Goal: Task Accomplishment & Management: Manage account settings

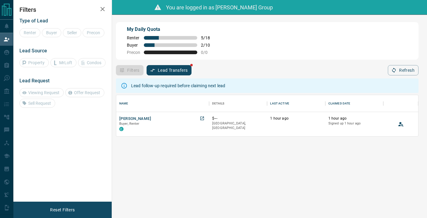
scroll to position [41, 302]
click at [133, 118] on button "[PERSON_NAME]" at bounding box center [135, 119] width 32 height 6
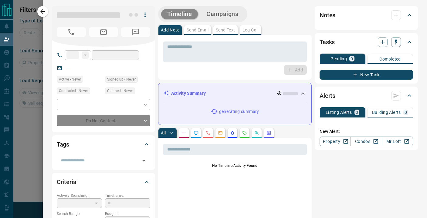
type input "**"
type input "**********"
type input "**"
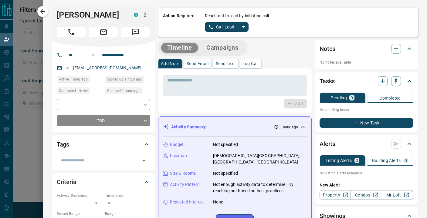
scroll to position [0, 0]
click at [245, 27] on icon "split button" at bounding box center [243, 26] width 7 height 7
click at [225, 51] on li "Log Manual Call" at bounding box center [226, 47] width 37 height 9
click at [222, 26] on button "Log Manual Call" at bounding box center [225, 27] width 40 height 10
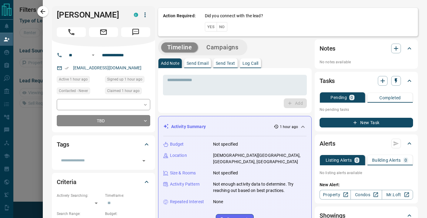
click at [211, 21] on div "Did you connect with the lead? Yes No" at bounding box center [309, 22] width 208 height 19
click at [210, 28] on button "Yes" at bounding box center [211, 26] width 12 height 9
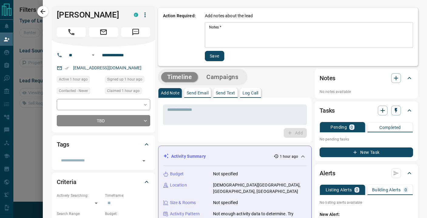
click at [219, 30] on textarea "Notes   *" at bounding box center [309, 35] width 200 height 21
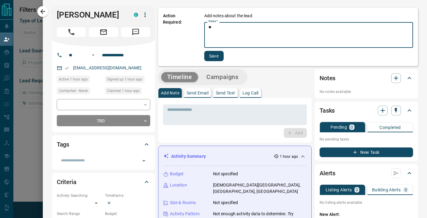
type textarea "**"
click at [214, 53] on button "Save" at bounding box center [213, 56] width 19 height 10
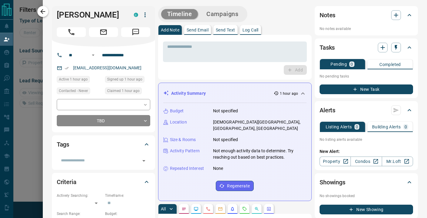
click at [47, 10] on button "button" at bounding box center [42, 11] width 11 height 11
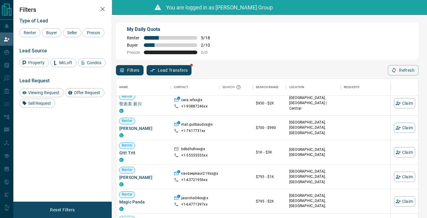
scroll to position [1583, 0]
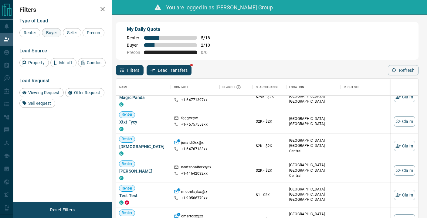
click at [52, 33] on span "Buyer" at bounding box center [51, 32] width 15 height 5
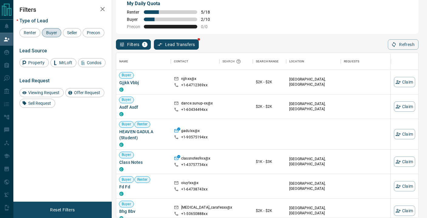
scroll to position [0, 0]
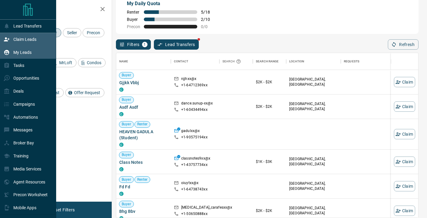
click at [22, 54] on p "My Leads" at bounding box center [22, 52] width 18 height 5
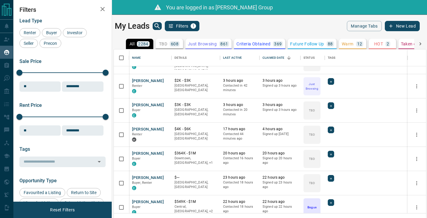
scroll to position [89, 0]
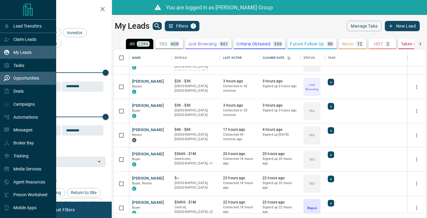
click at [15, 81] on p "Opportunities" at bounding box center [26, 78] width 26 height 5
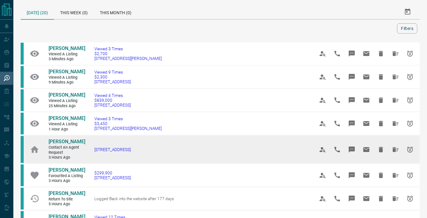
scroll to position [25, 0]
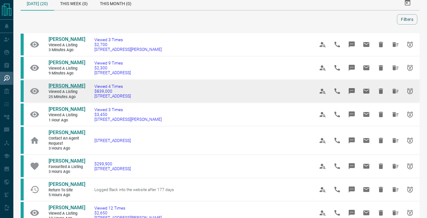
click at [70, 87] on span "[PERSON_NAME]" at bounding box center [67, 86] width 37 height 6
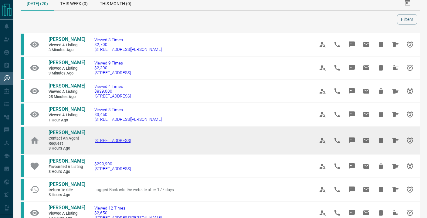
click at [106, 138] on span "[STREET_ADDRESS]" at bounding box center [112, 140] width 36 height 5
